Goal: Information Seeking & Learning: Learn about a topic

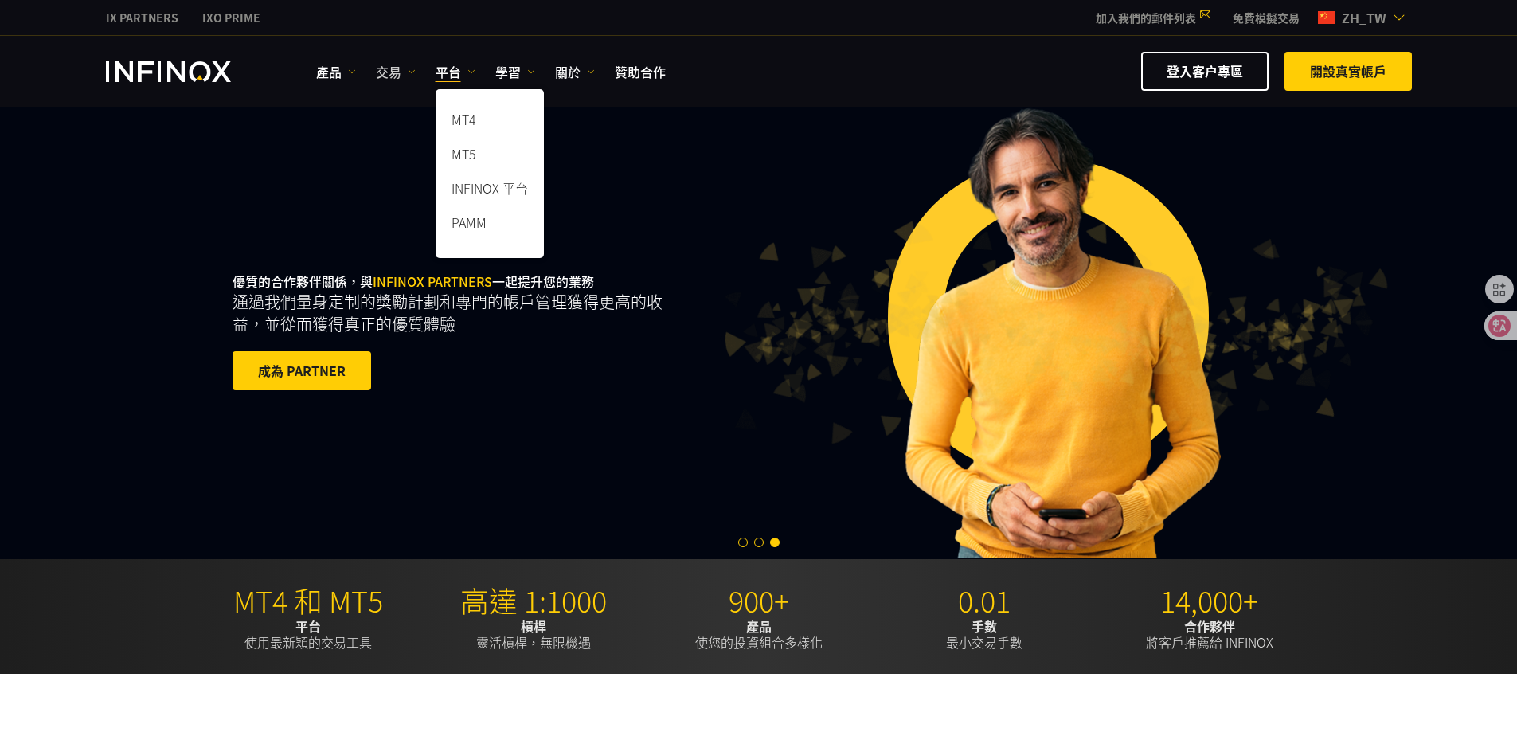
click at [395, 72] on link "交易" at bounding box center [396, 71] width 40 height 19
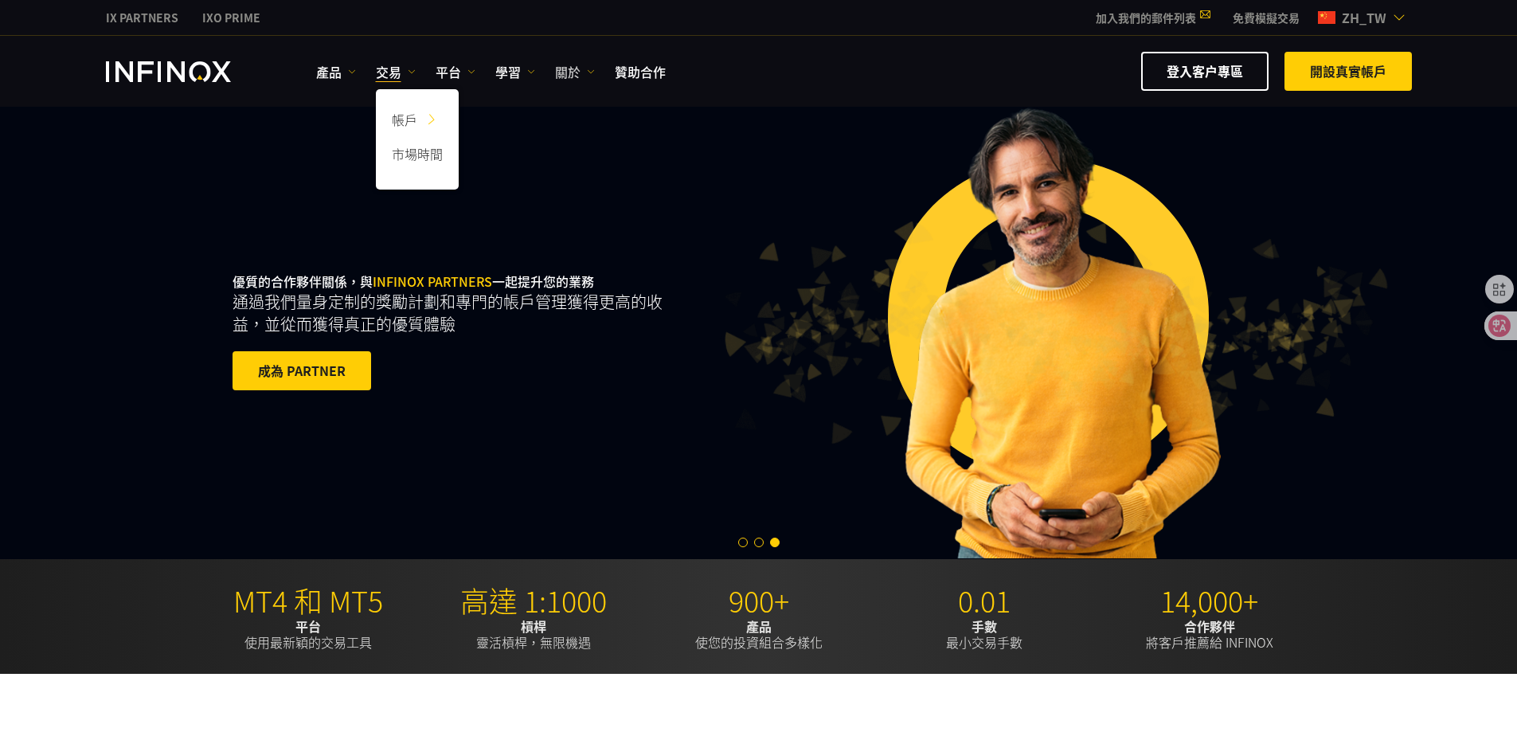
click at [570, 71] on link "關於" at bounding box center [575, 71] width 40 height 19
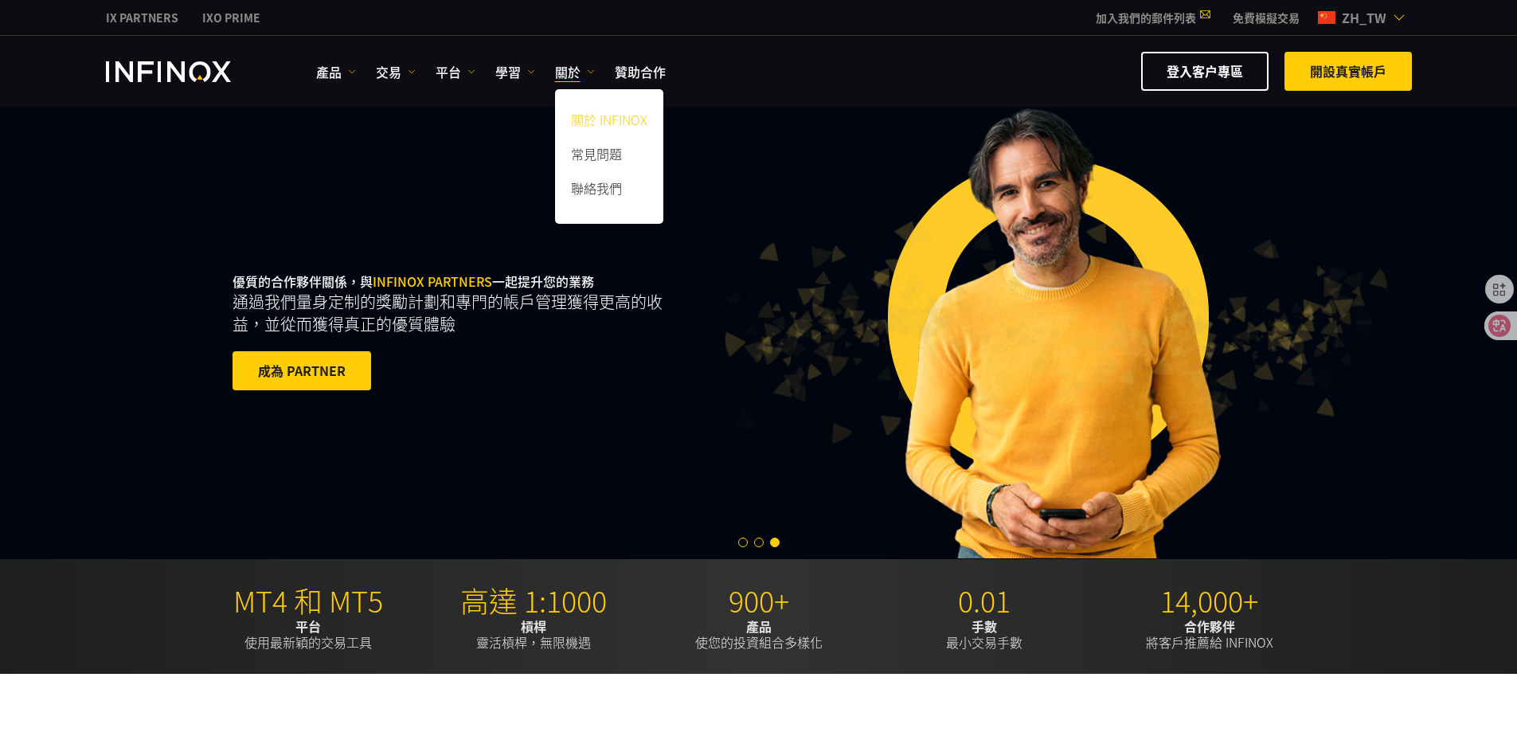
click at [589, 130] on link "關於 INFINOX" at bounding box center [609, 122] width 108 height 34
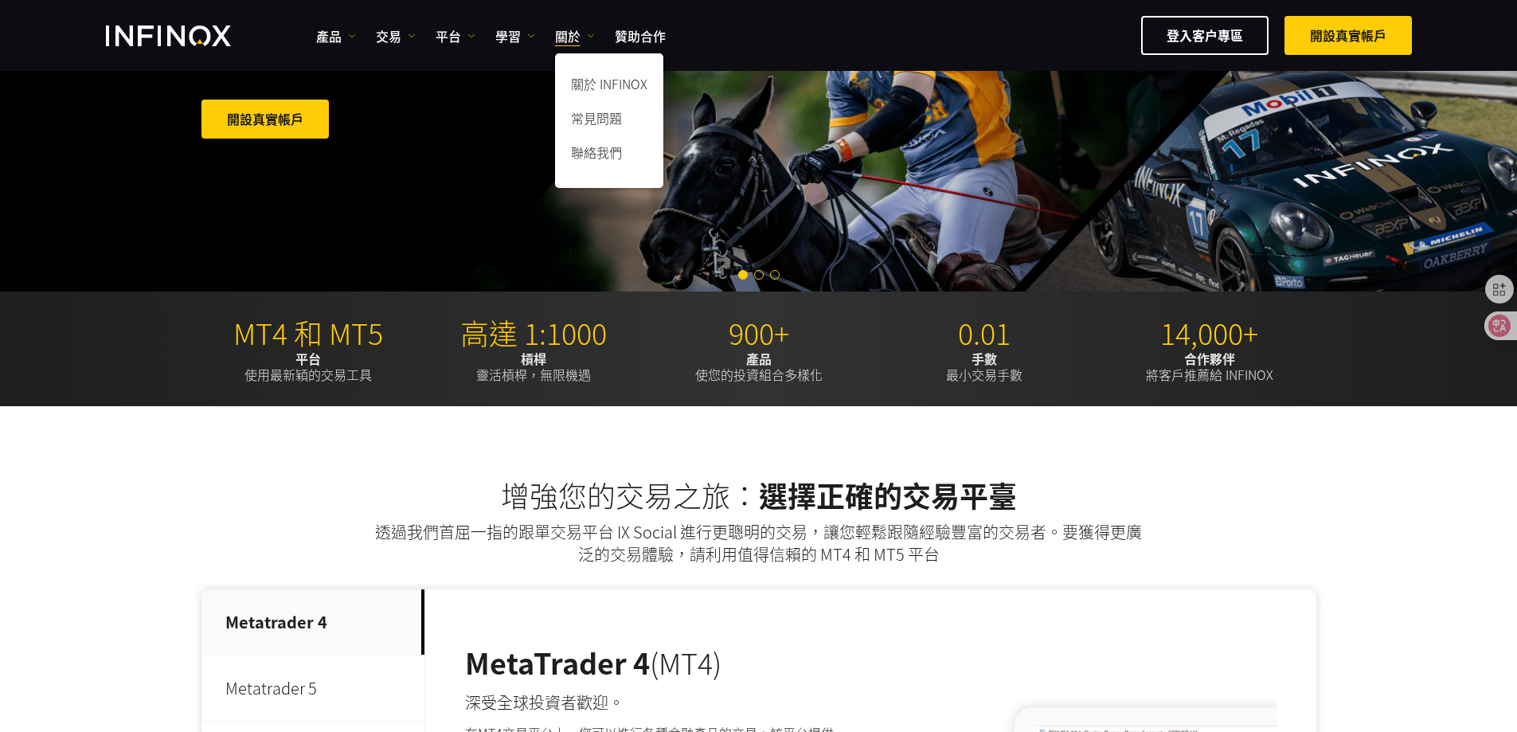
scroll to position [557, 0]
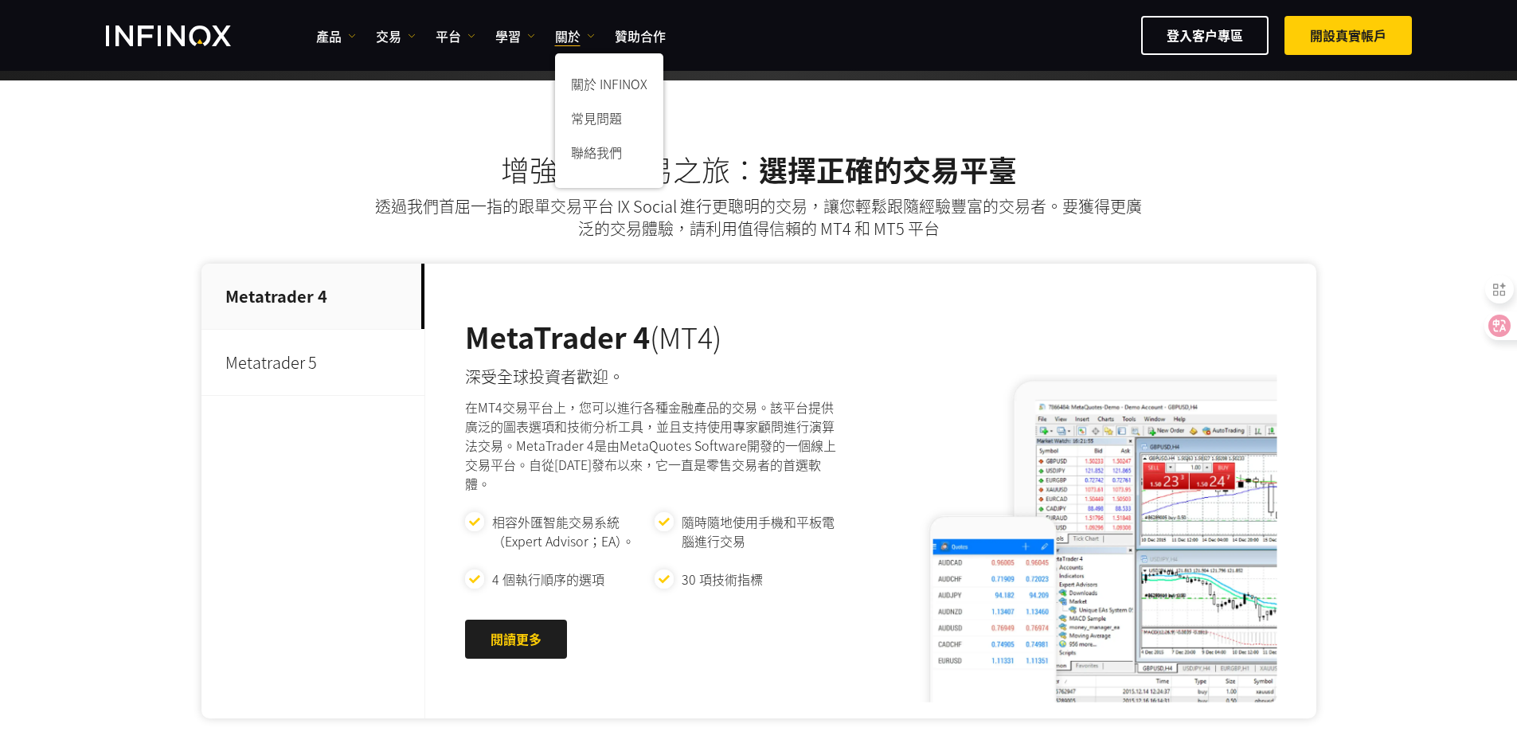
click at [1274, 163] on h2 "增強您的交易之旅： 選擇正確的交易平臺" at bounding box center [758, 169] width 1115 height 35
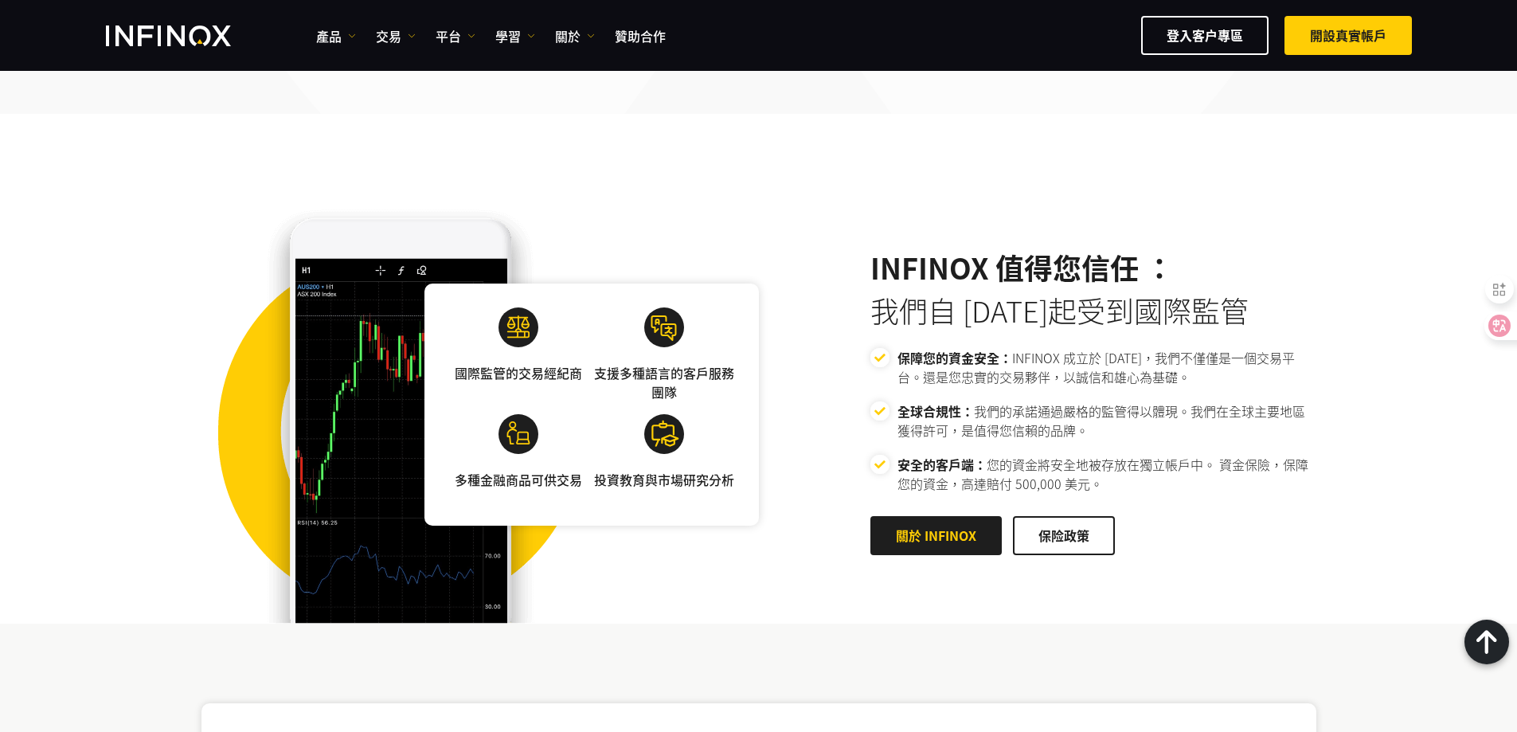
scroll to position [2548, 0]
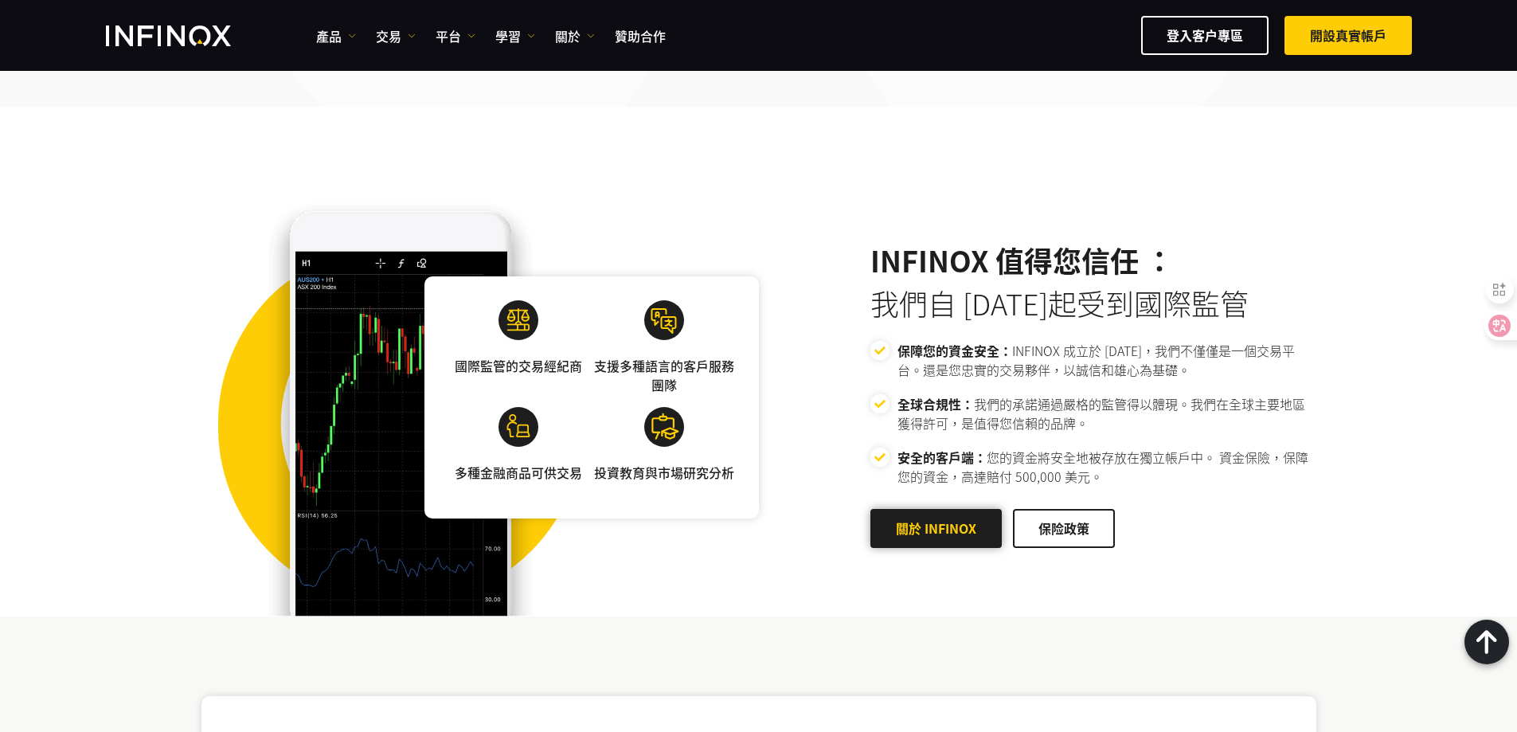
click at [929, 515] on link "關於 INFINOX" at bounding box center [935, 528] width 131 height 39
click at [1064, 528] on span at bounding box center [1064, 528] width 0 height 0
